Goal: Understand process/instructions

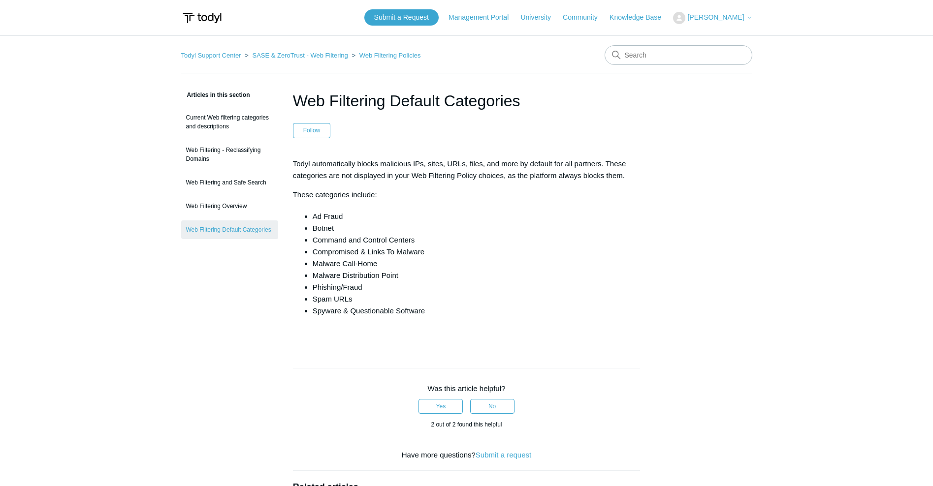
click at [523, 182] on div "Todyl automatically blocks malicious IPs, sites, URLs, files, and more by defau…" at bounding box center [466, 248] width 347 height 181
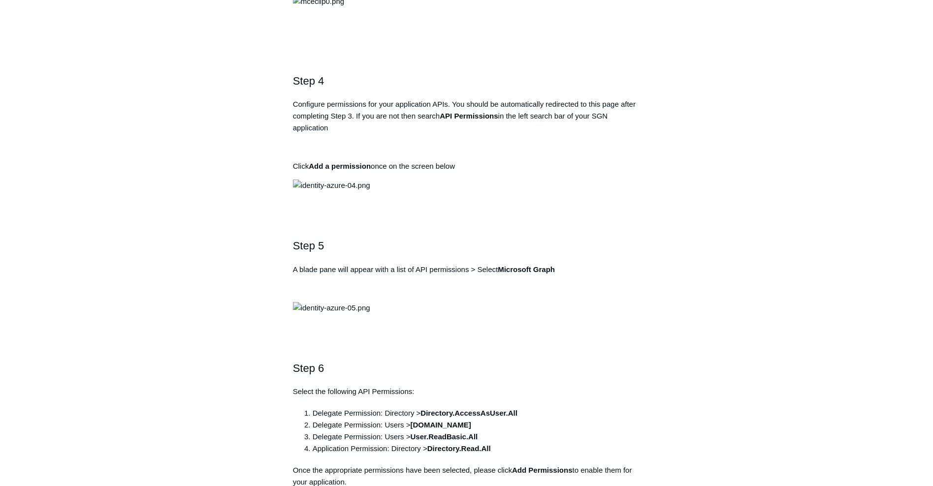
scroll to position [935, 0]
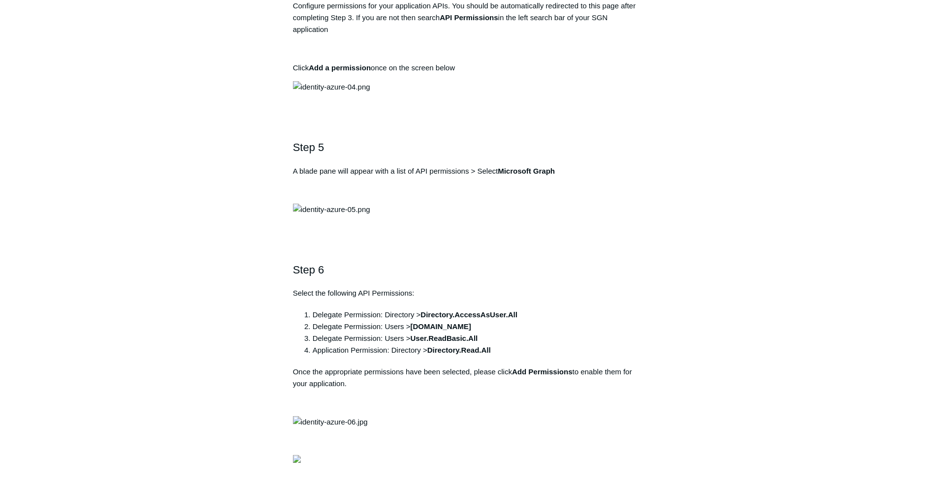
drag, startPoint x: 488, startPoint y: 173, endPoint x: 295, endPoint y: 176, distance: 193.4
copy pre "[URL][DOMAIN_NAME]"
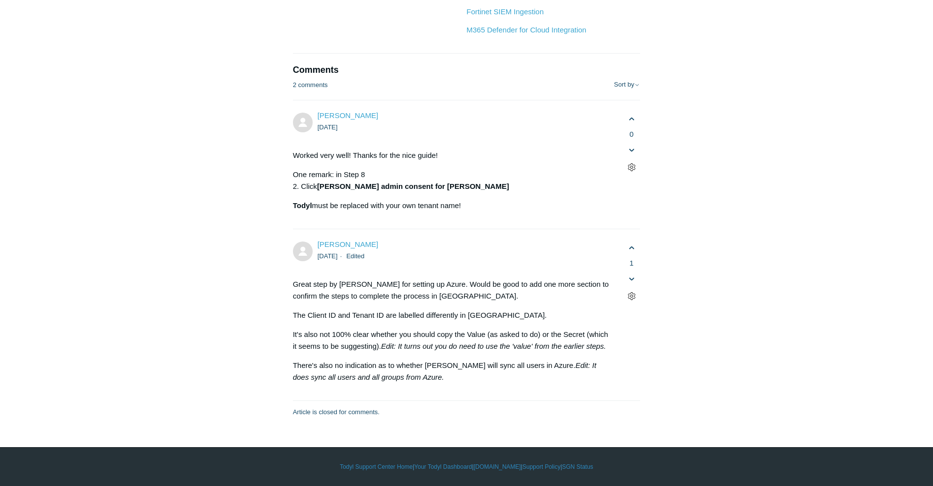
scroll to position [4675, 0]
